Goal: Task Accomplishment & Management: Use online tool/utility

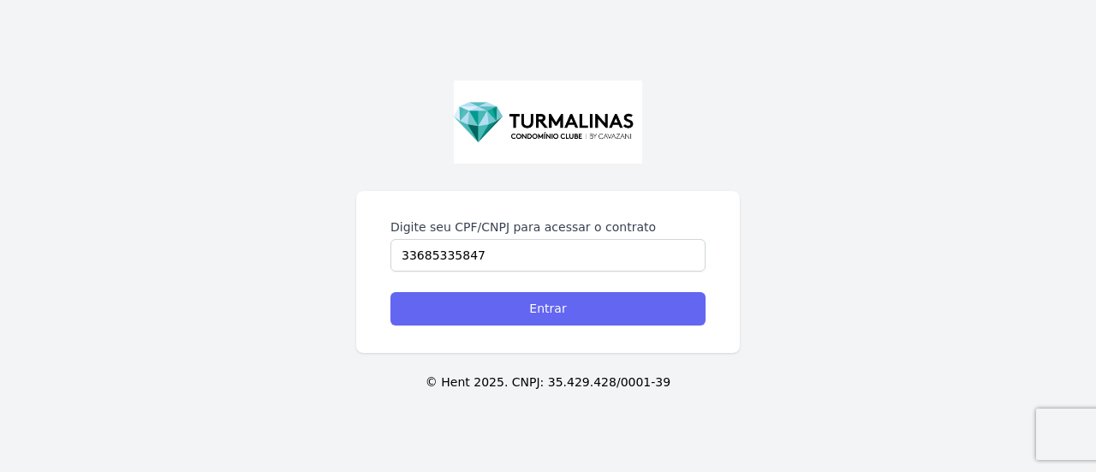
type input "33685335847"
click at [533, 318] on input "Entrar" at bounding box center [547, 308] width 315 height 33
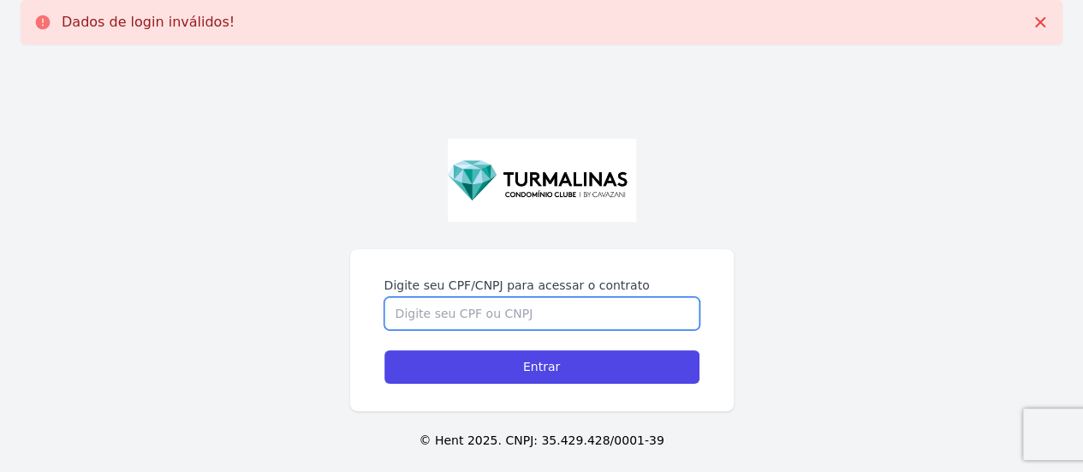
click at [517, 307] on input "Digite seu CPF/CNPJ para acessar o contrato" at bounding box center [541, 313] width 315 height 33
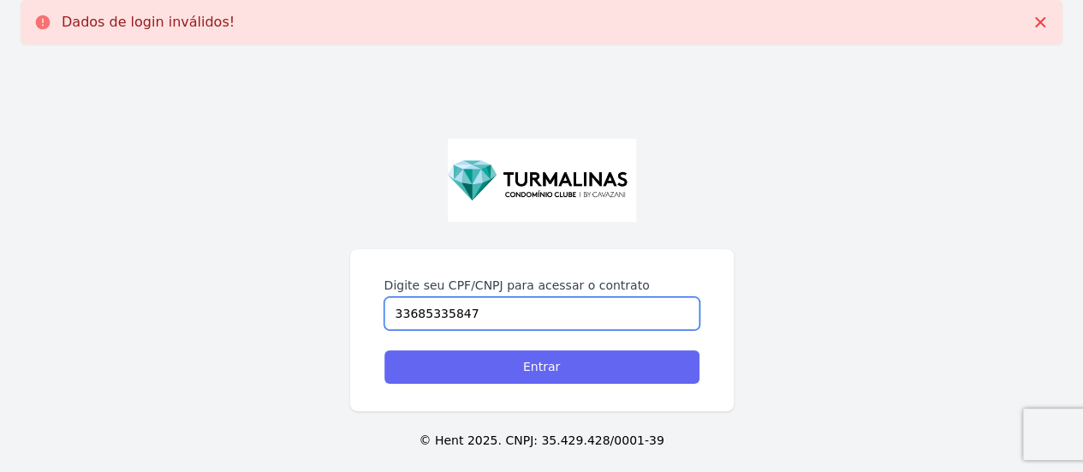
type input "33685335847"
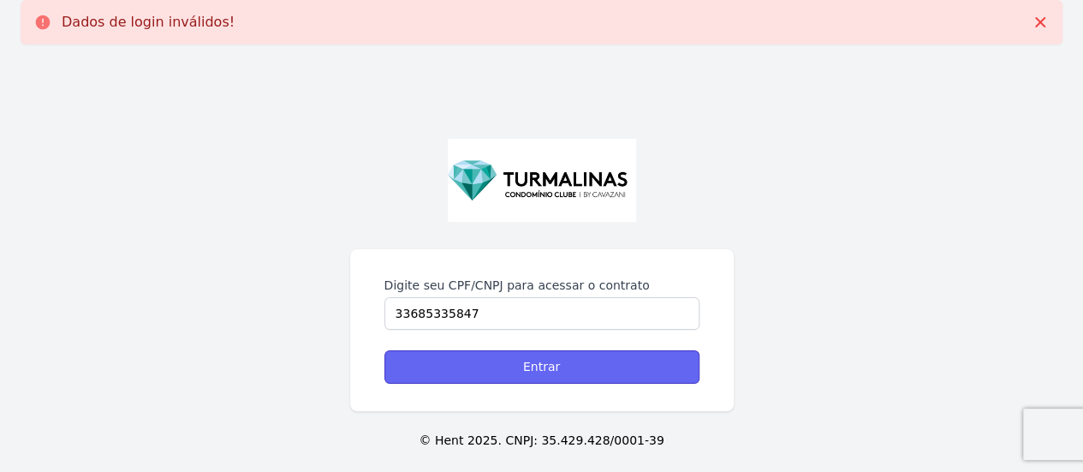
click at [531, 377] on input "Entrar" at bounding box center [541, 366] width 315 height 33
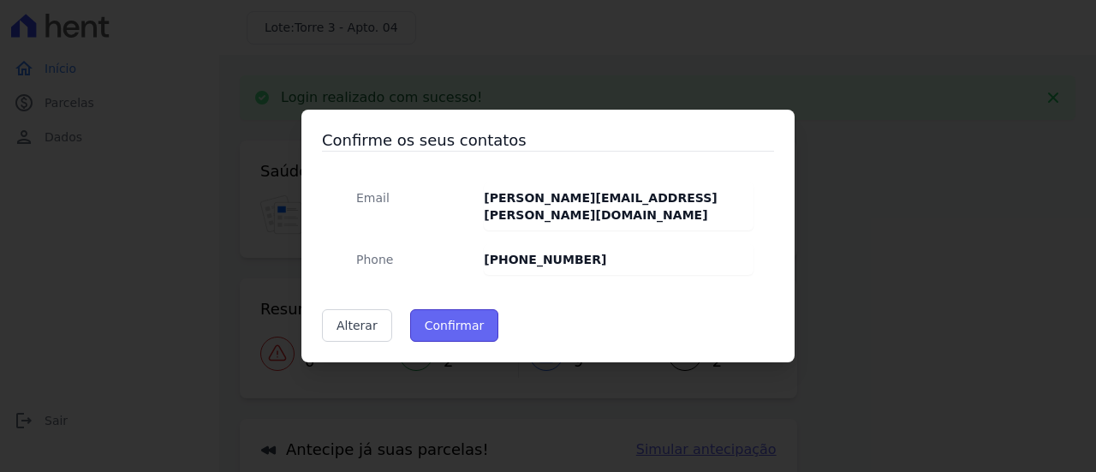
click at [430, 312] on button "Confirmar" at bounding box center [454, 325] width 89 height 33
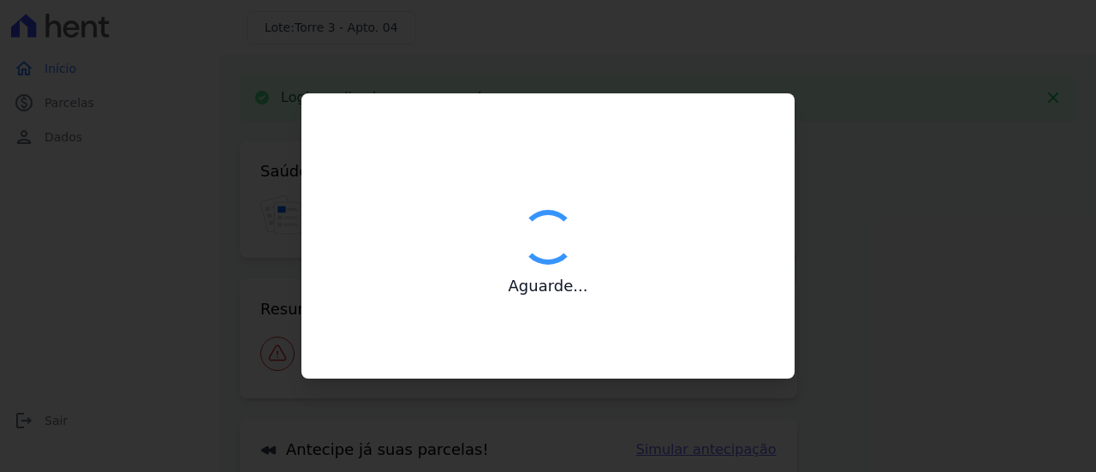
type input "Contatos confirmados com sucesso."
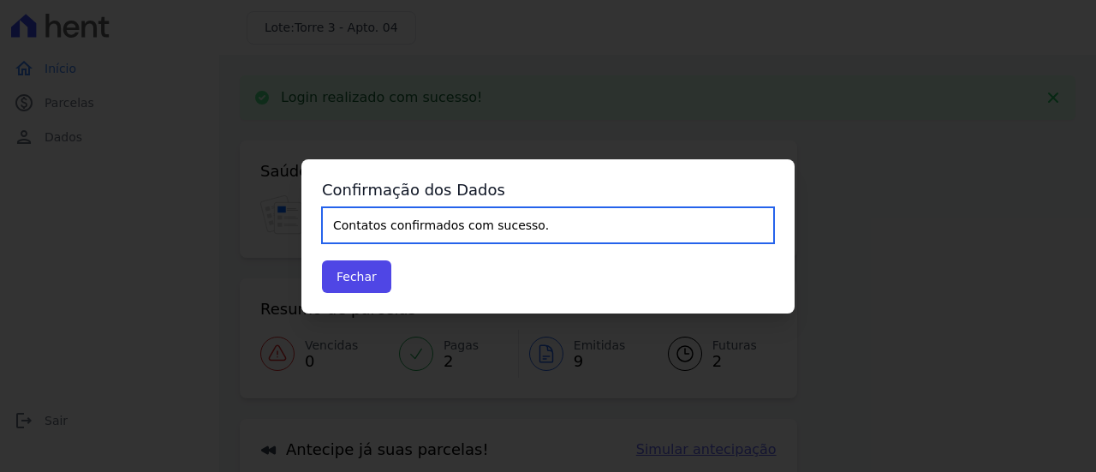
click at [478, 230] on input "Contatos confirmados com sucesso." at bounding box center [548, 225] width 452 height 36
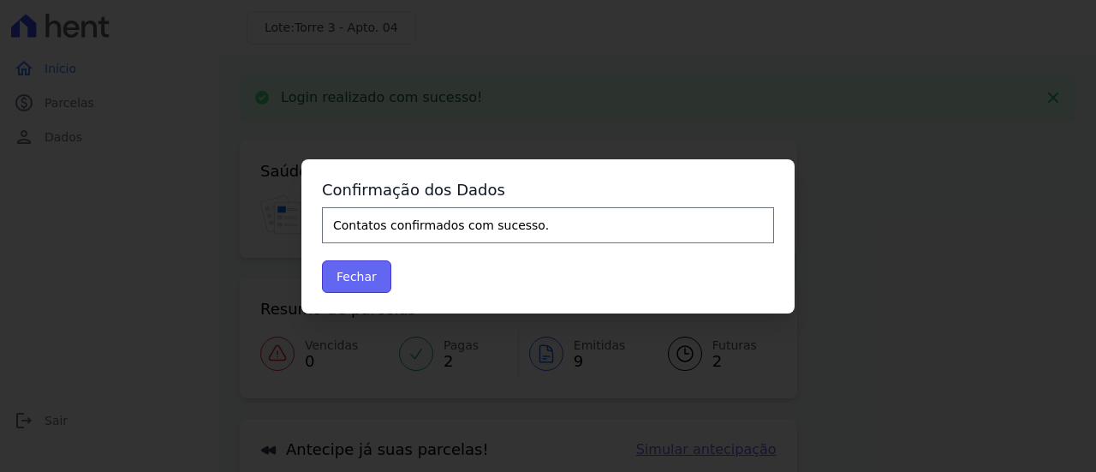
click at [355, 274] on button "Fechar" at bounding box center [356, 276] width 69 height 33
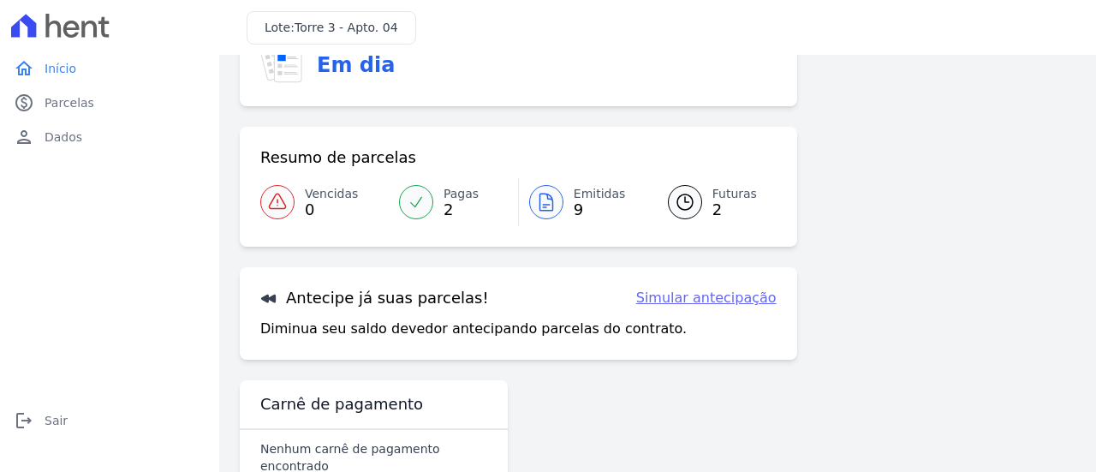
scroll to position [116, 0]
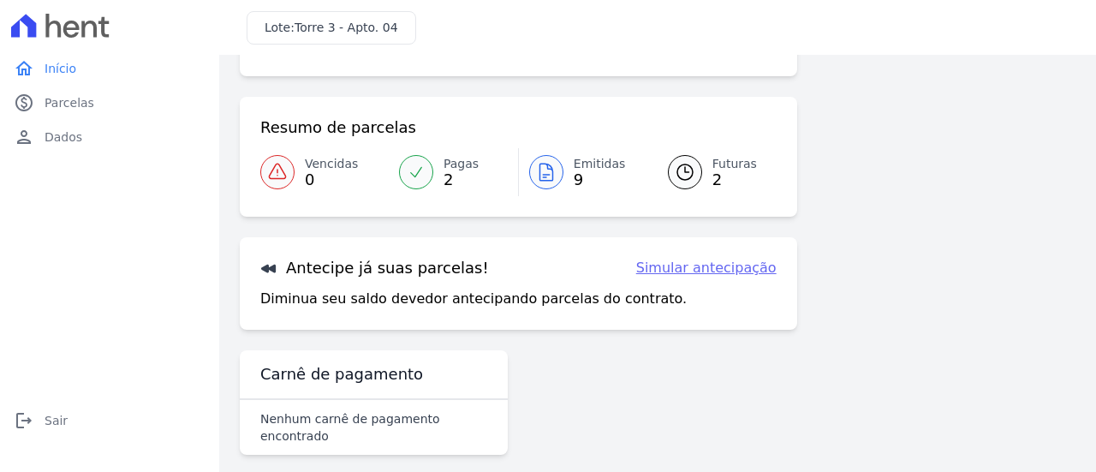
click at [544, 174] on icon at bounding box center [546, 172] width 21 height 21
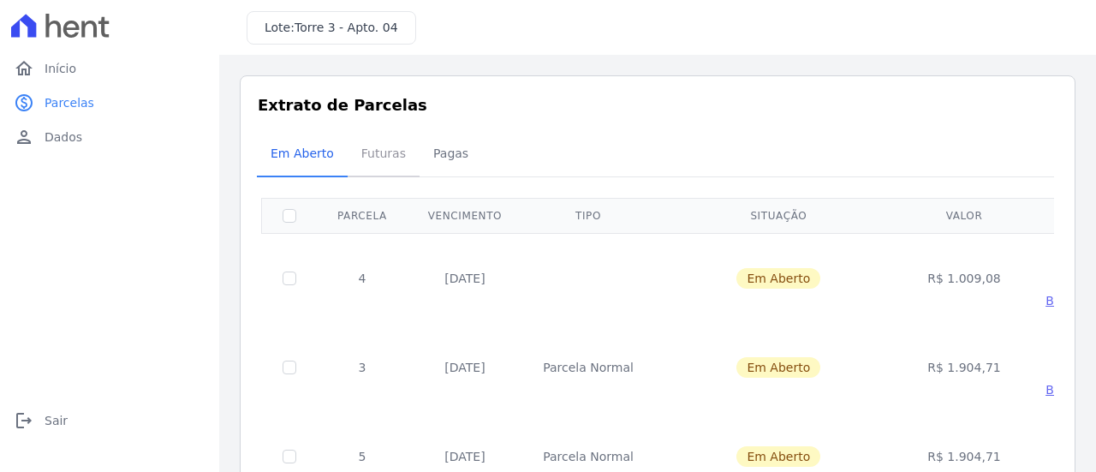
click at [374, 162] on span "Futuras" at bounding box center [383, 153] width 65 height 34
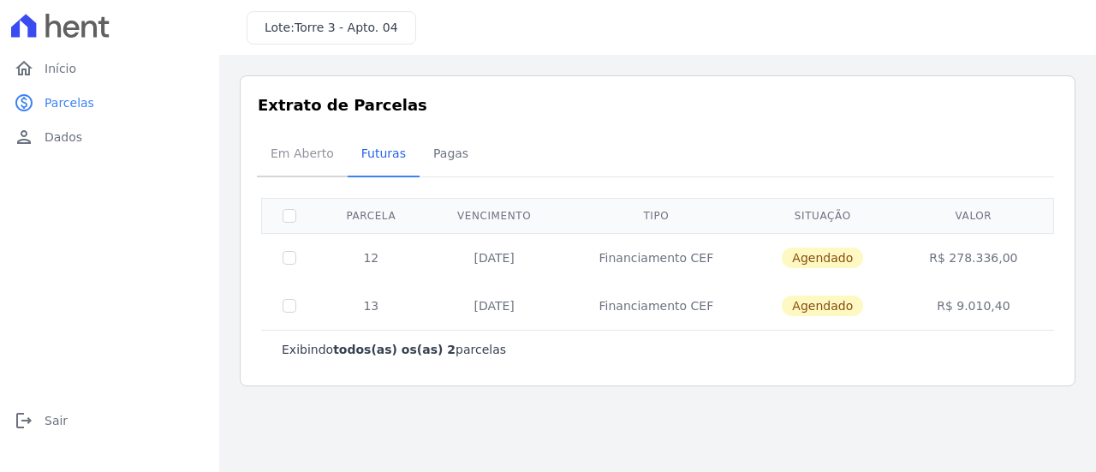
click at [298, 153] on span "Em Aberto" at bounding box center [302, 153] width 84 height 34
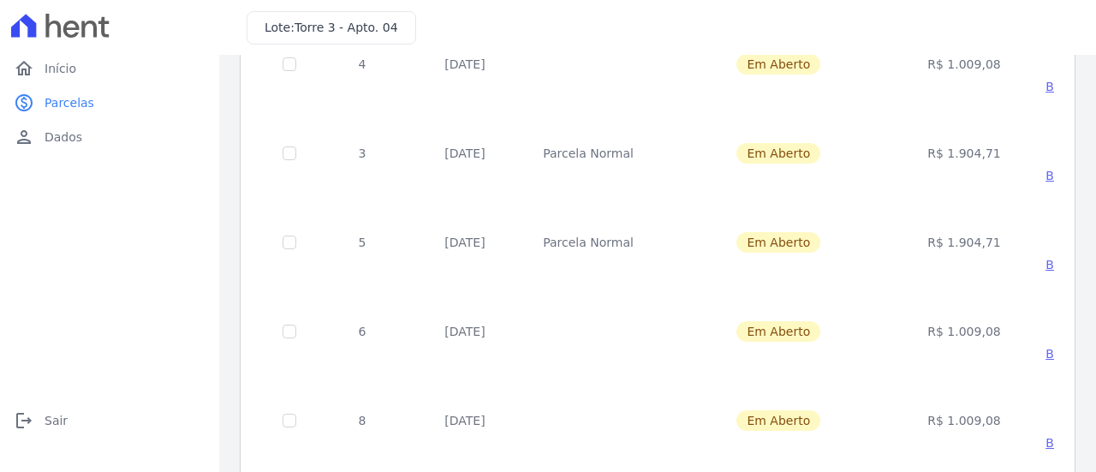
scroll to position [257, 0]
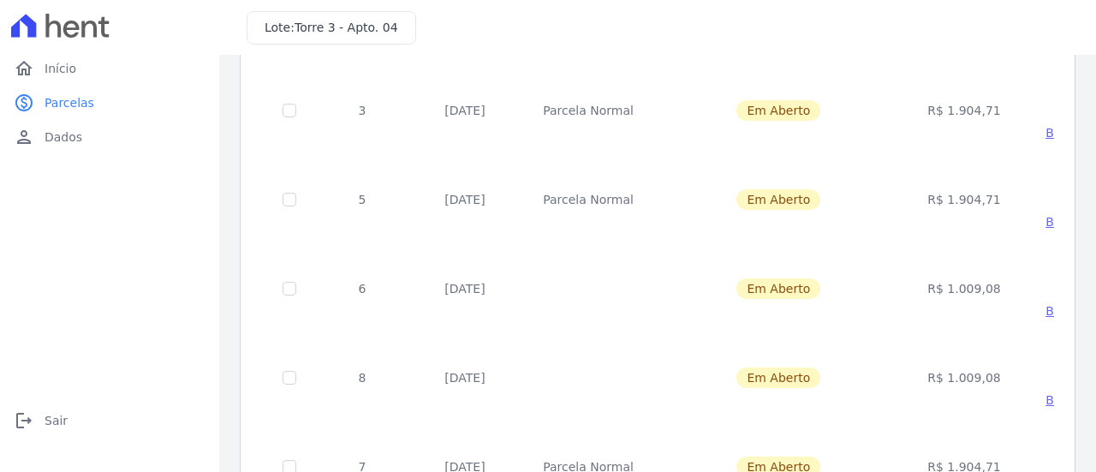
click at [928, 292] on td "R$ 1.009,08" at bounding box center [964, 288] width 122 height 89
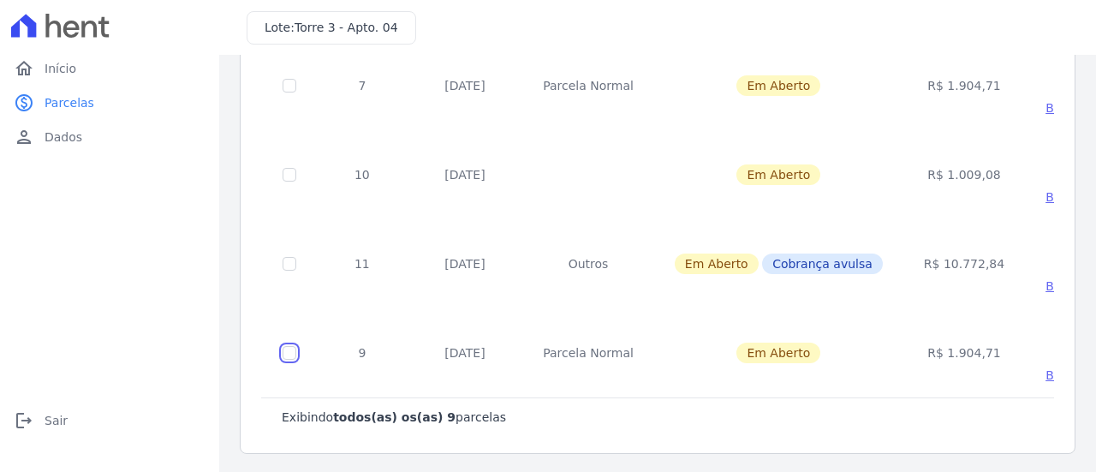
checkbox input "true"
checkbox input "false"
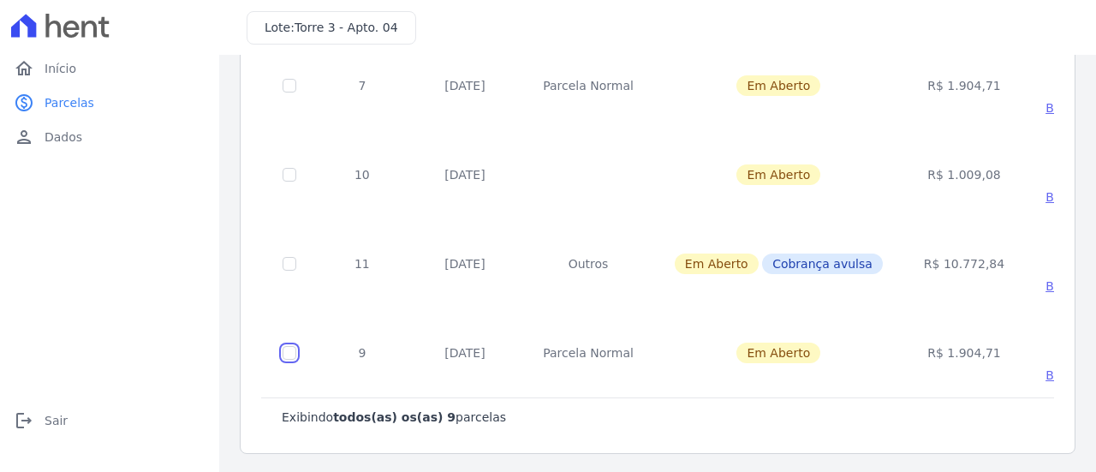
checkbox input "false"
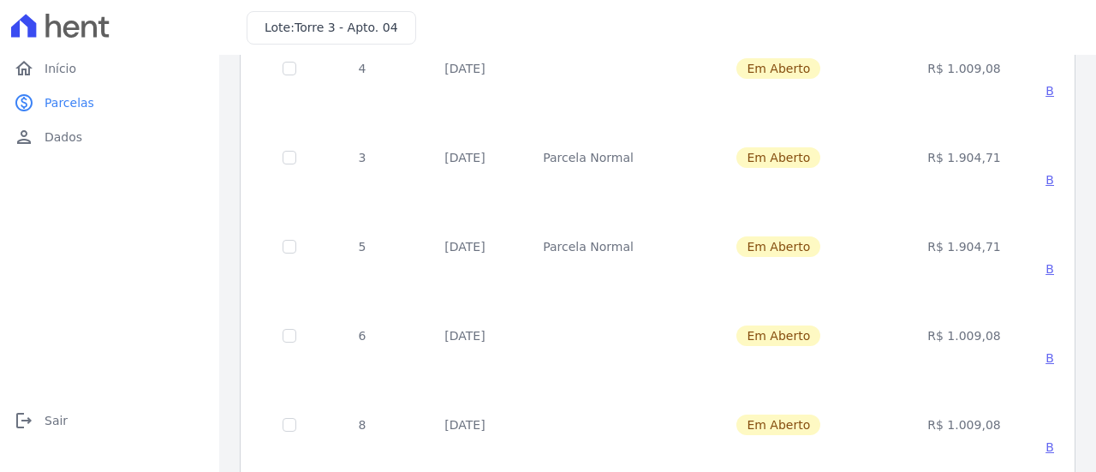
scroll to position [0, 0]
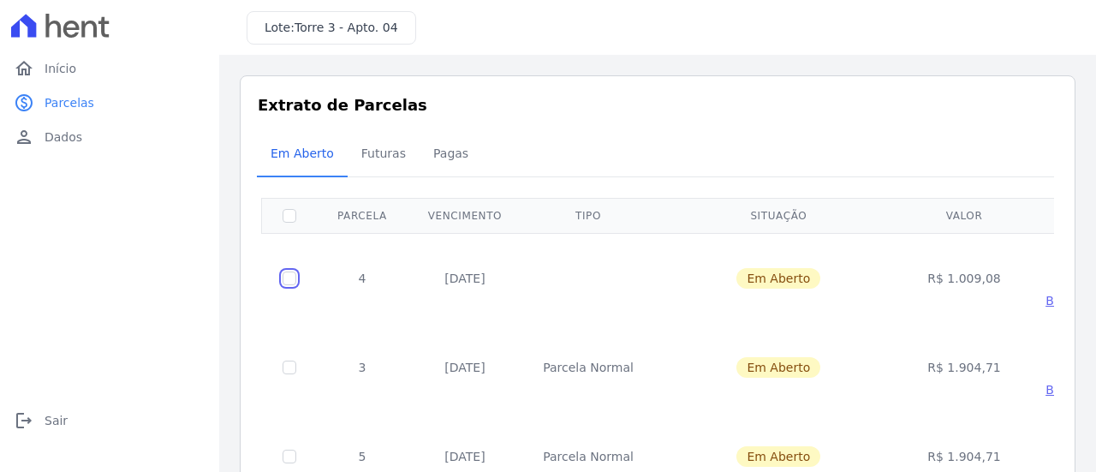
click at [293, 271] on input "checkbox" at bounding box center [289, 278] width 14 height 14
checkbox input "true"
click at [1062, 254] on span "Copiar código" at bounding box center [1103, 256] width 82 height 14
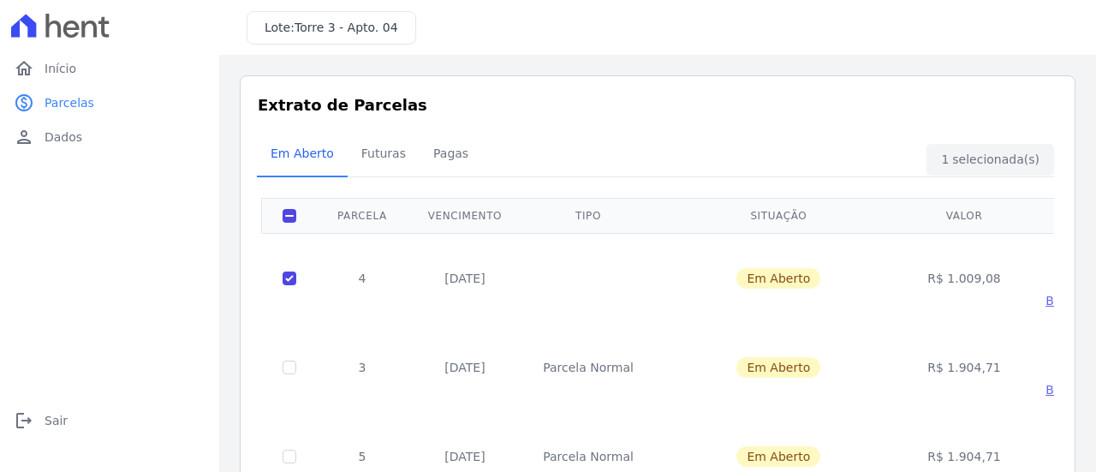
click at [1045, 295] on span "Baixar boleto" at bounding box center [1085, 301] width 80 height 14
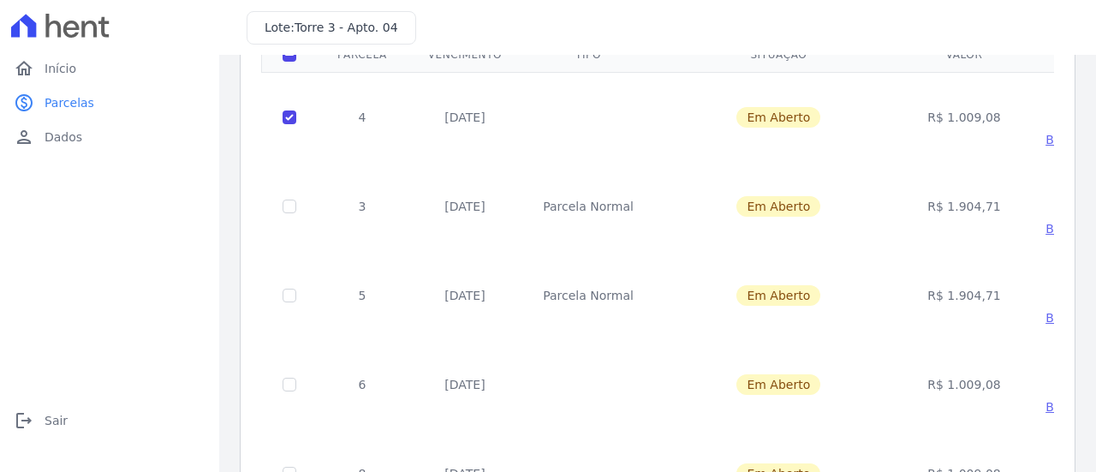
scroll to position [171, 0]
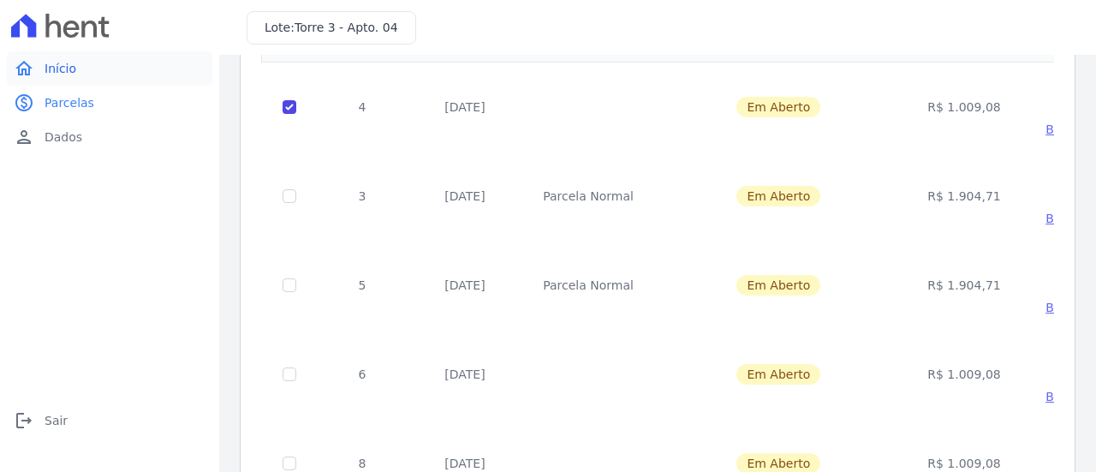
click at [92, 62] on link "home Início" at bounding box center [109, 68] width 205 height 34
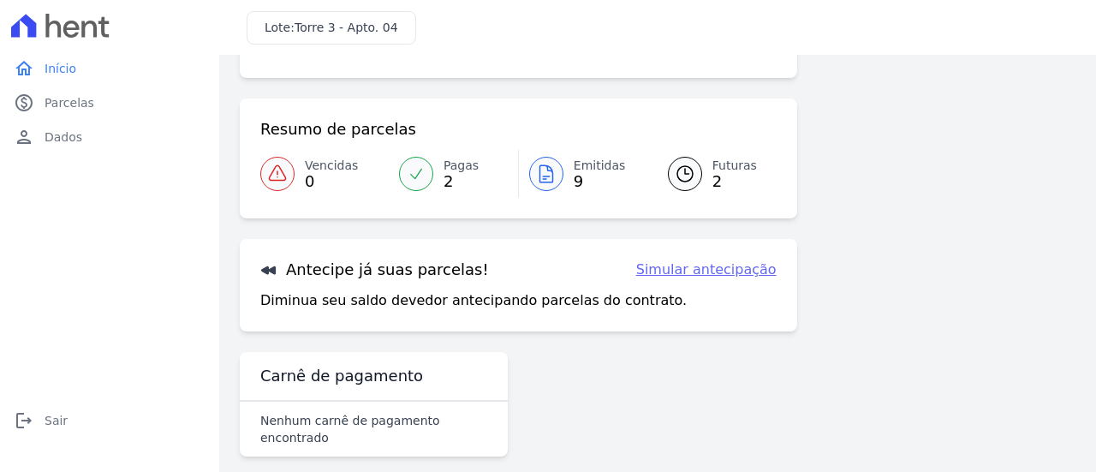
scroll to position [116, 0]
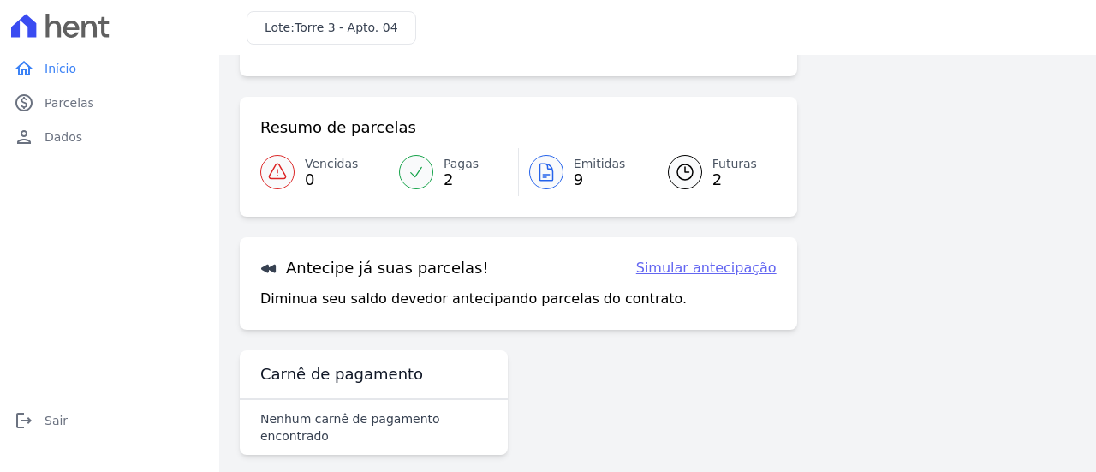
click at [693, 267] on link "Simular antecipação" at bounding box center [706, 268] width 140 height 21
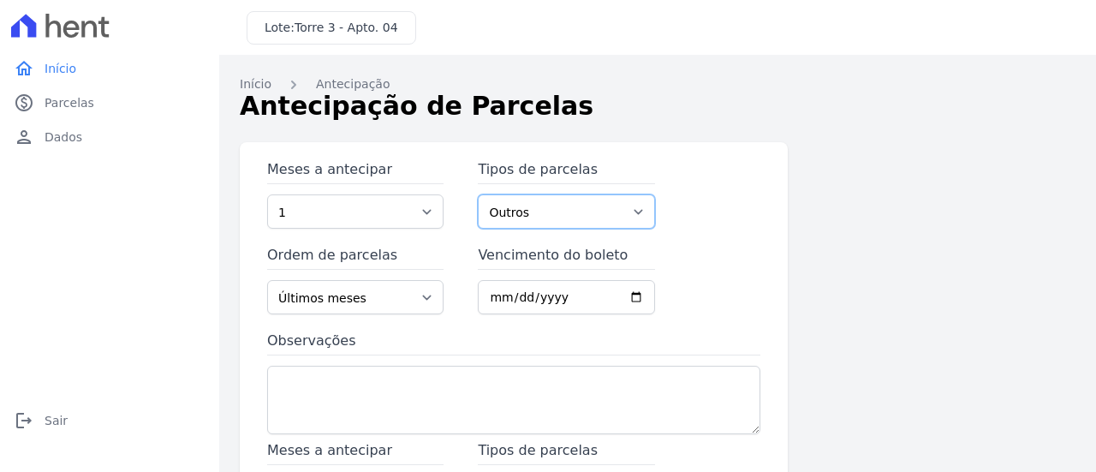
click at [548, 219] on select "Outros Parcela Normal Financiamento CEF" at bounding box center [566, 211] width 176 height 34
select select "standard"
click at [478, 194] on select "Outros Parcela Normal Financiamento CEF" at bounding box center [566, 211] width 176 height 34
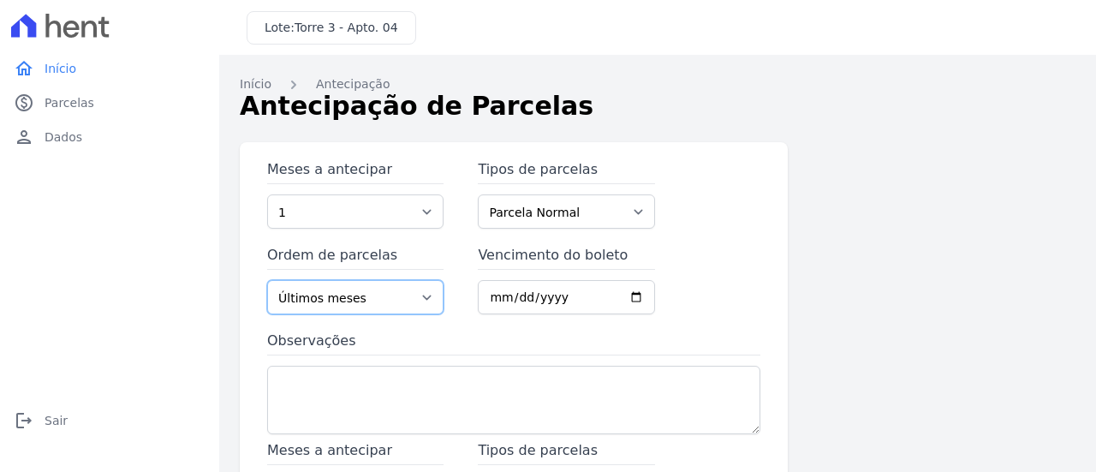
click at [417, 291] on select "Últimos meses Primeiros meses" at bounding box center [355, 297] width 176 height 34
click at [267, 280] on select "Últimos meses Primeiros meses" at bounding box center [355, 297] width 176 height 34
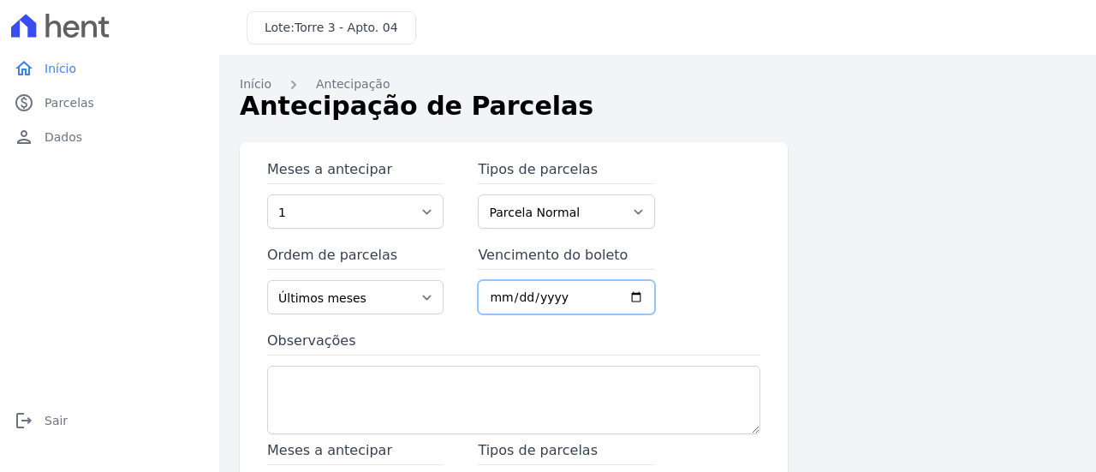
click at [632, 293] on input "Vencimento do boleto" at bounding box center [566, 297] width 176 height 34
type input "2025-10-15"
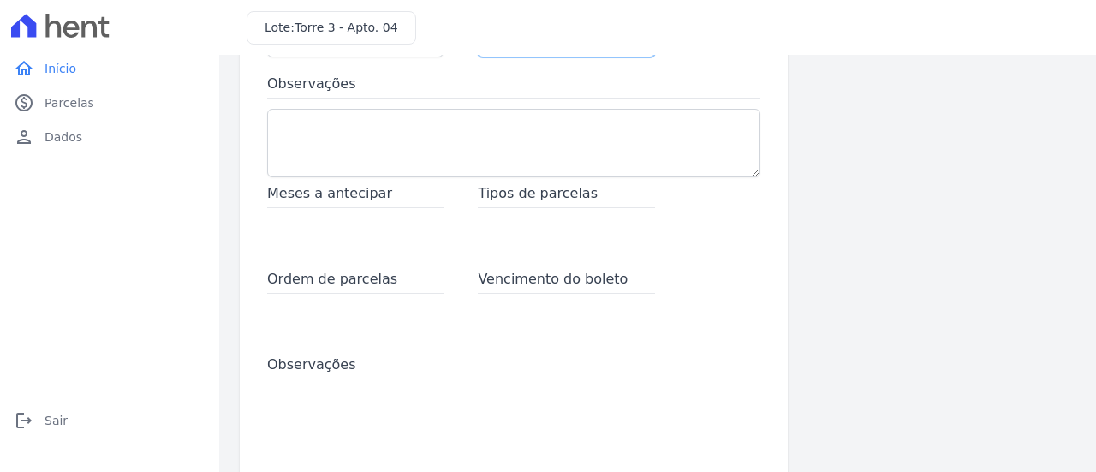
scroll to position [342, 0]
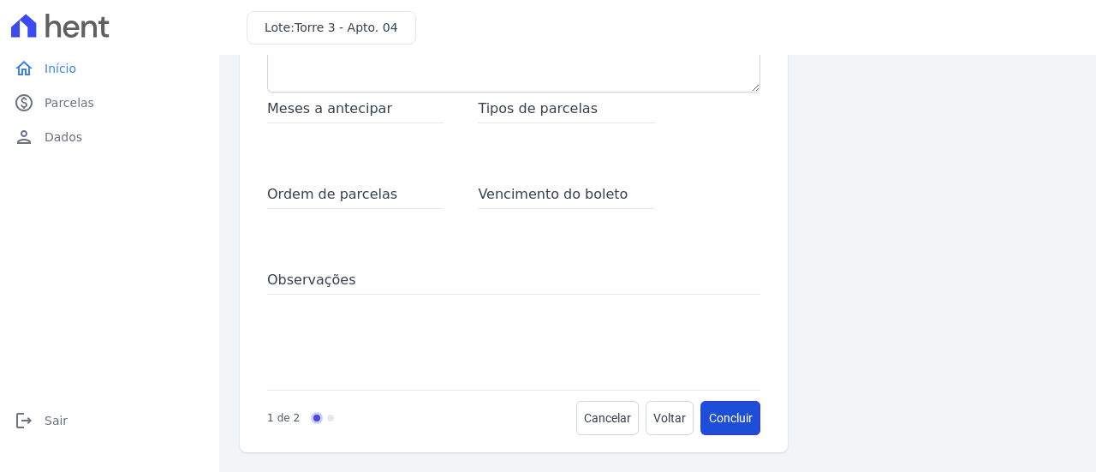
click at [721, 421] on button "Concluir" at bounding box center [730, 418] width 59 height 34
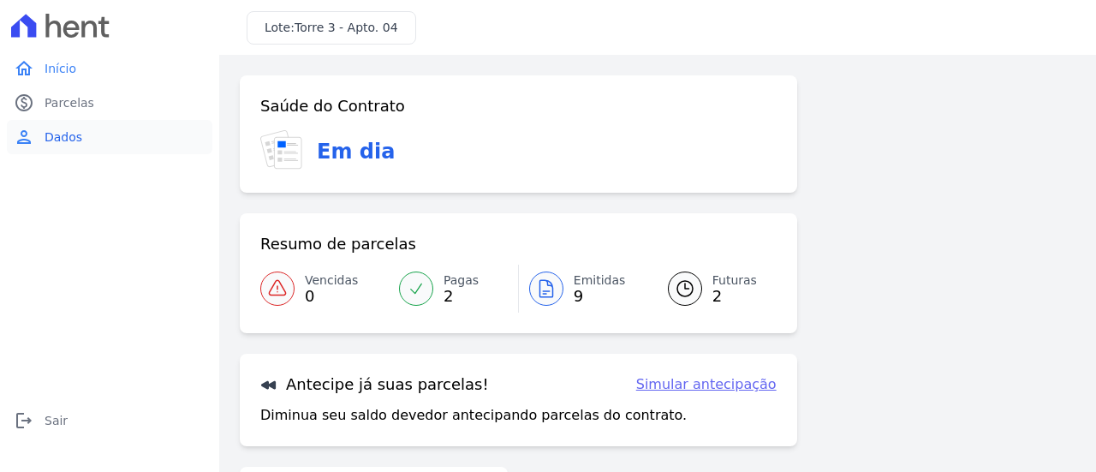
click at [53, 138] on span "Dados" at bounding box center [64, 136] width 38 height 17
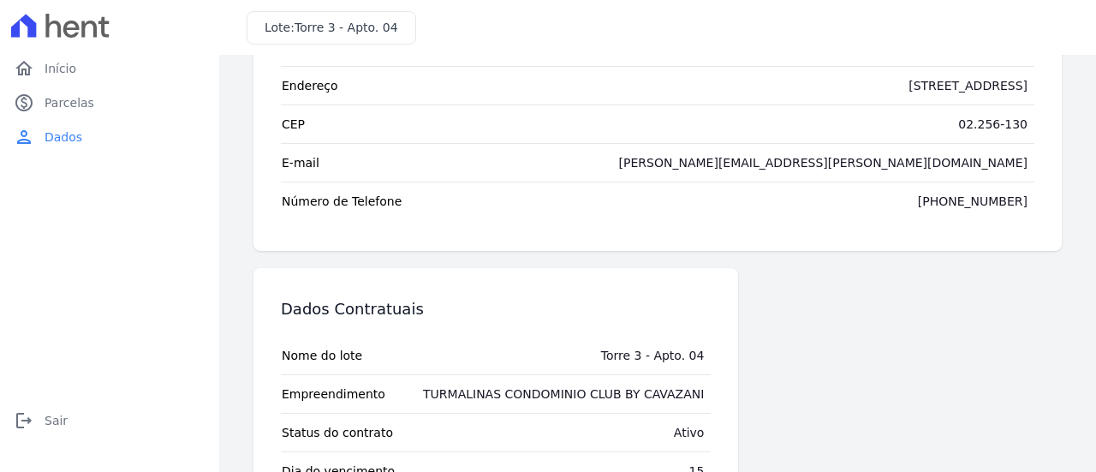
scroll to position [229, 0]
